Goal: Communication & Community: Share content

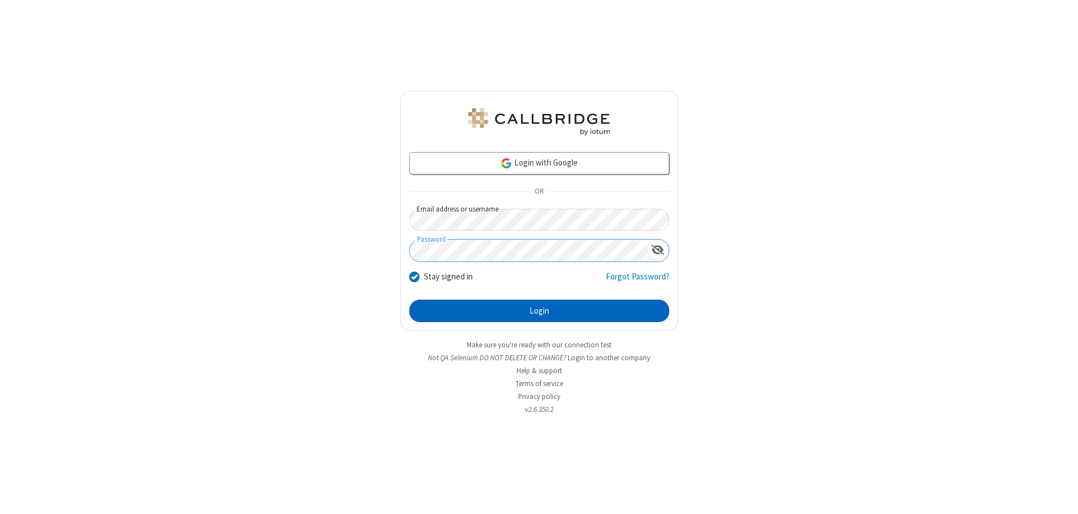
click at [539, 311] on button "Login" at bounding box center [539, 311] width 260 height 22
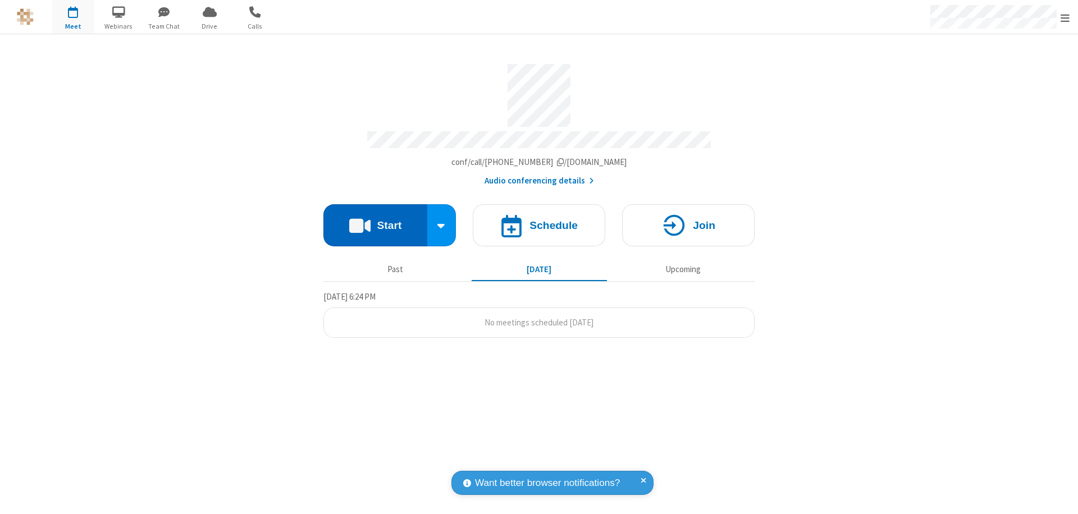
click at [375, 220] on button "Start" at bounding box center [376, 225] width 104 height 42
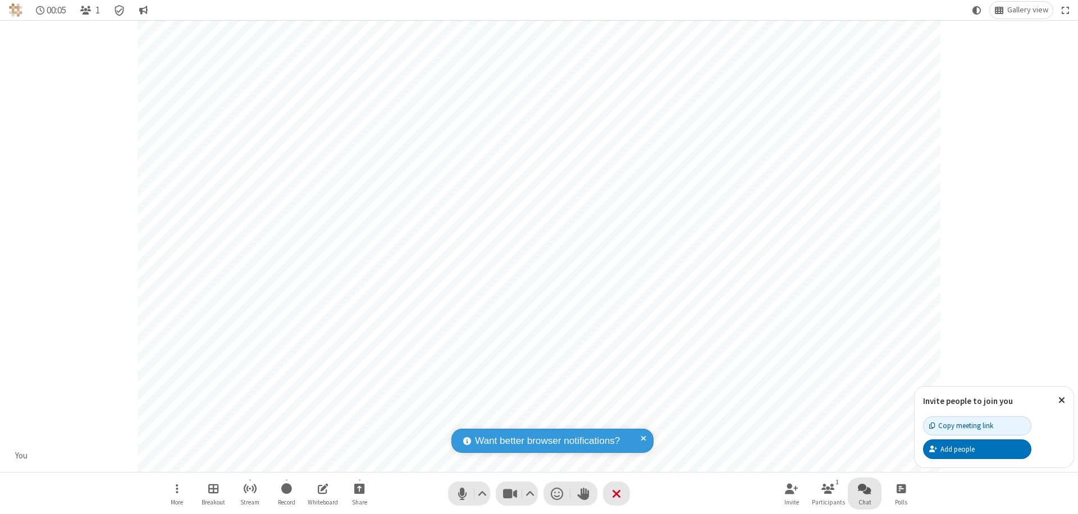
click at [865, 489] on span "Open chat" at bounding box center [864, 489] width 13 height 14
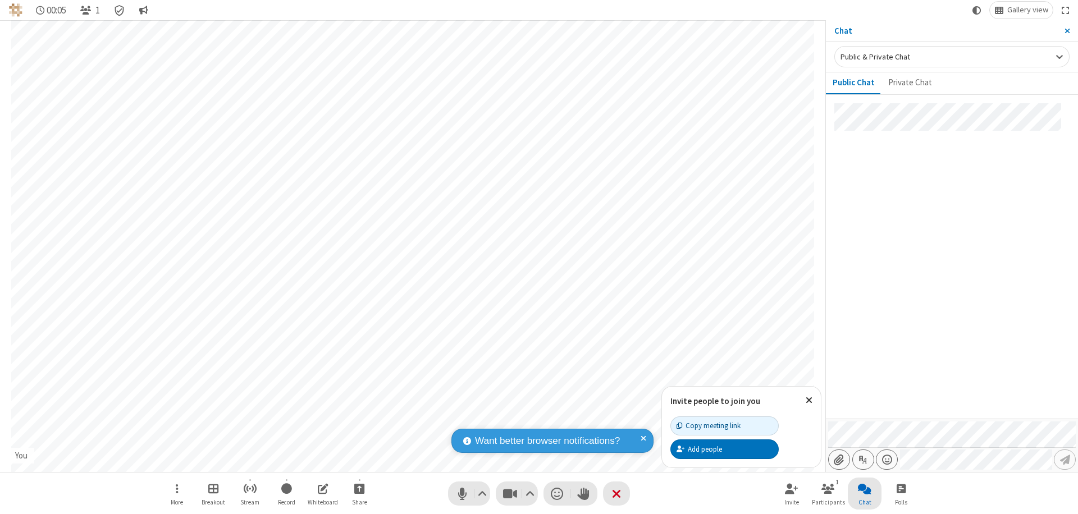
type input "C:\fakepath\doc_test.docx"
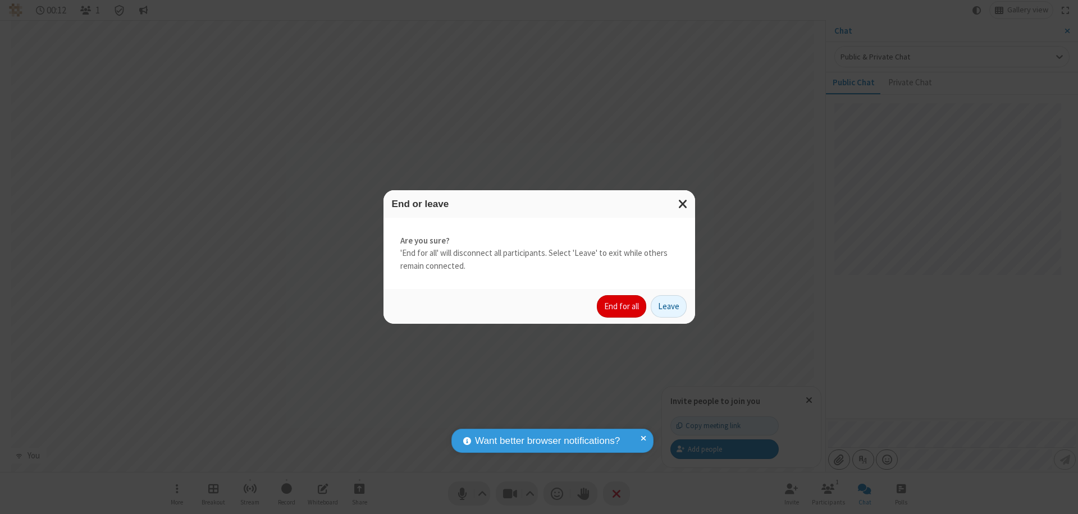
click at [622, 307] on button "End for all" at bounding box center [621, 306] width 49 height 22
